Goal: Transaction & Acquisition: Purchase product/service

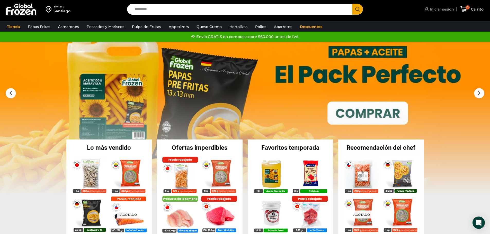
click at [431, 12] on span "Iniciar sesión" at bounding box center [440, 9] width 25 height 5
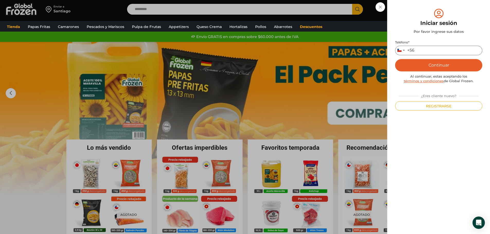
click at [421, 52] on input "Teléfono *" at bounding box center [438, 51] width 87 height 10
type input "*********"
click at [439, 66] on button "Continuar" at bounding box center [438, 65] width 87 height 12
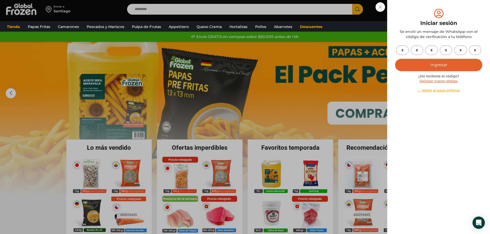
click at [399, 52] on input "text" at bounding box center [402, 51] width 13 height 10
type input "*"
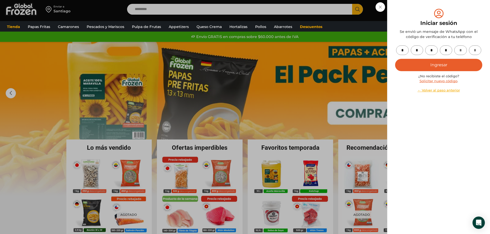
type input "*"
click at [439, 64] on button "Ingresar" at bounding box center [438, 65] width 87 height 12
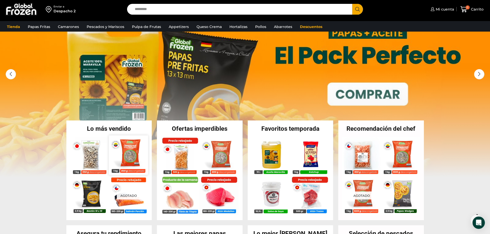
scroll to position [51, 0]
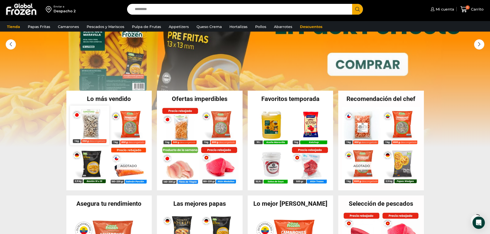
click at [90, 125] on img at bounding box center [89, 125] width 39 height 39
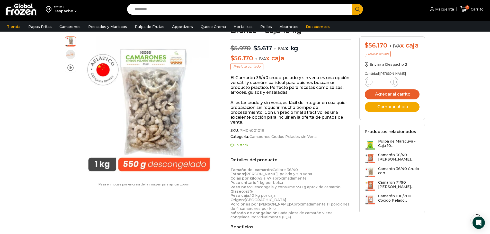
scroll to position [52, 0]
click at [386, 64] on span "Enviar a Despacho 2" at bounding box center [388, 64] width 38 height 5
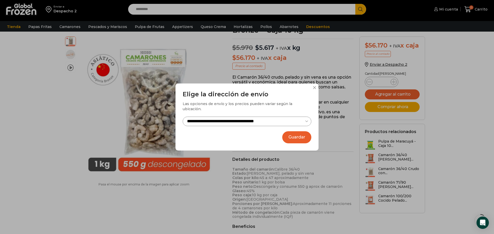
click at [293, 136] on button "Guardar" at bounding box center [296, 137] width 29 height 12
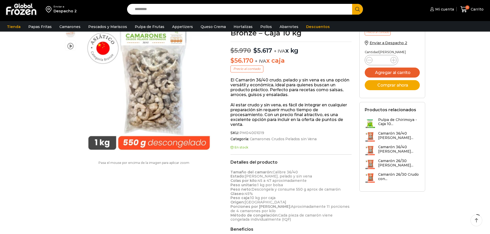
scroll to position [52, 0]
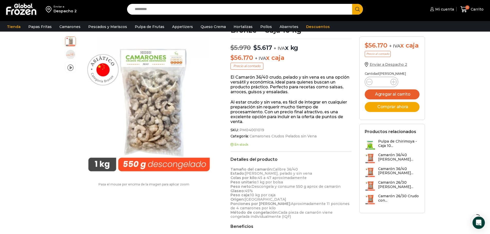
click at [394, 64] on span "Enviar a Despacho 2" at bounding box center [388, 64] width 38 height 5
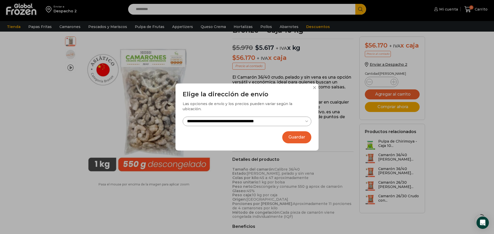
click at [296, 136] on button "Guardar" at bounding box center [296, 137] width 29 height 12
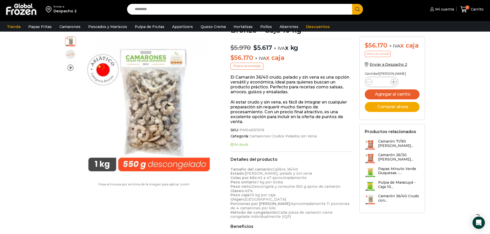
click at [394, 82] on icon at bounding box center [393, 82] width 4 height 4
type input "*"
click at [396, 96] on button "Agregar al carrito" at bounding box center [392, 94] width 55 height 10
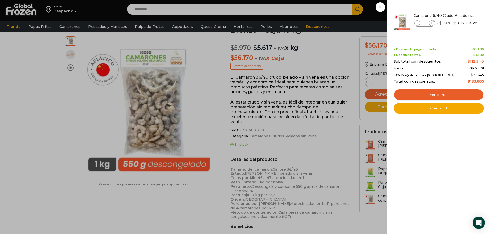
click at [459, 7] on div "2 Carrito 2 2 Shopping Cart *" at bounding box center [472, 9] width 26 height 12
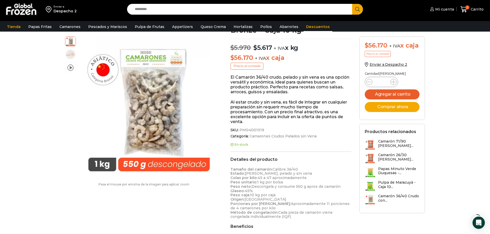
click at [306, 24] on link "Descuentos" at bounding box center [317, 27] width 29 height 10
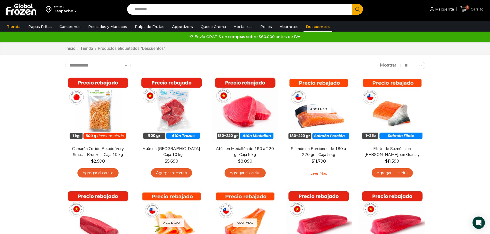
click at [474, 10] on span "Carrito" at bounding box center [476, 9] width 14 height 5
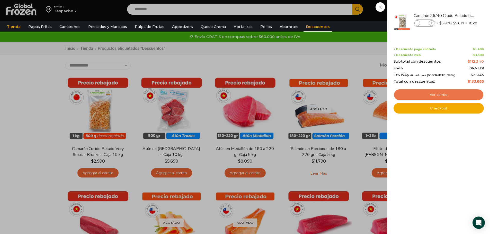
click at [441, 92] on link "Ver carrito" at bounding box center [438, 95] width 90 height 12
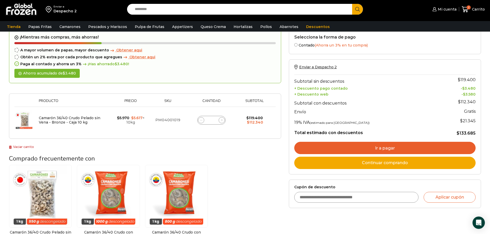
scroll to position [26, 0]
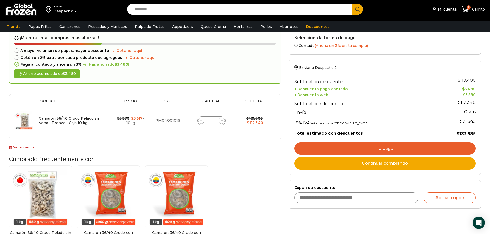
click at [17, 59] on icon at bounding box center [17, 57] width 2 height 2
click at [392, 151] on link "Ir a pagar" at bounding box center [384, 148] width 181 height 12
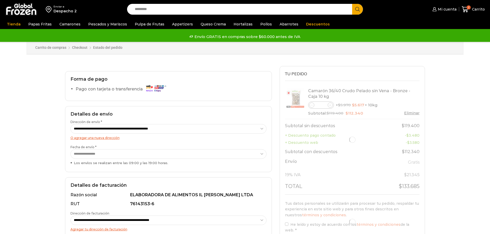
select select "*"
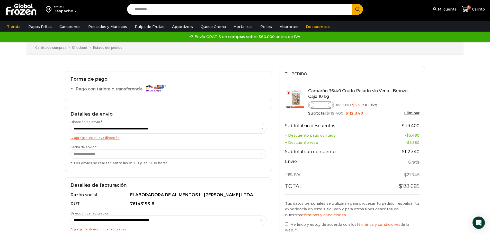
click at [262, 129] on select "**********" at bounding box center [168, 129] width 196 height 10
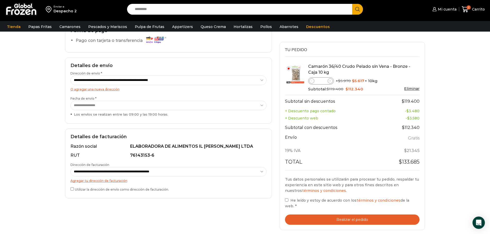
scroll to position [51, 0]
click at [242, 80] on select "**********" at bounding box center [168, 80] width 196 height 10
click at [353, 215] on button "Realizar el pedido" at bounding box center [352, 220] width 135 height 11
